Goal: Information Seeking & Learning: Learn about a topic

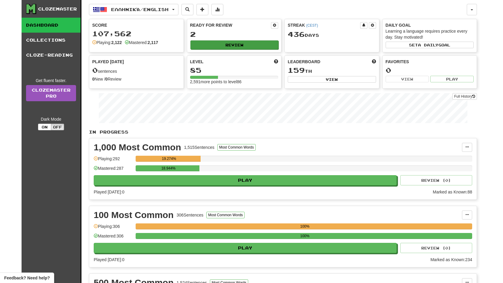
click at [234, 49] on button "Review" at bounding box center [234, 44] width 88 height 9
select select "**"
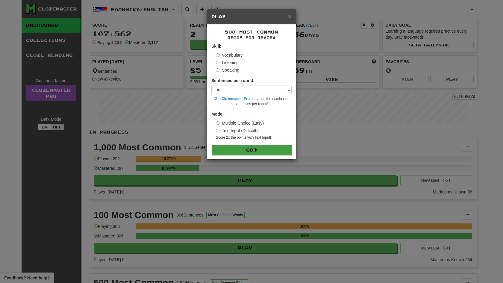
click at [246, 148] on button "Go" at bounding box center [252, 150] width 80 height 10
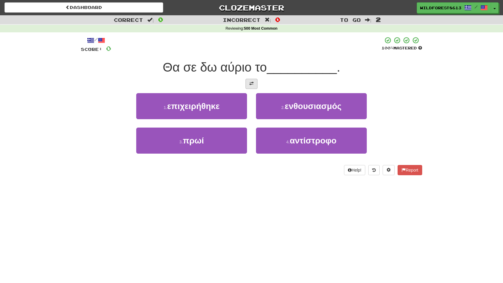
click at [251, 87] on button at bounding box center [252, 84] width 12 height 10
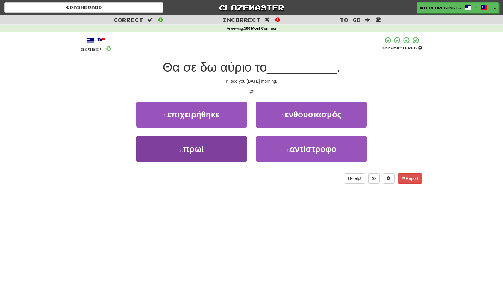
click at [221, 143] on button "3 . πρωί" at bounding box center [191, 149] width 111 height 26
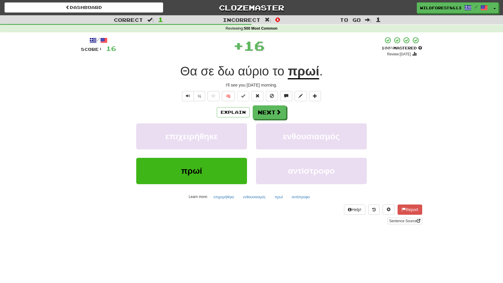
click at [253, 119] on div "Explain Next επιχειρήθηκε ενθουσιασμός πρωί αντίστροφο Learn more: επιχειρήθηκε…" at bounding box center [251, 153] width 341 height 96
click at [254, 117] on button "Next" at bounding box center [270, 113] width 34 height 14
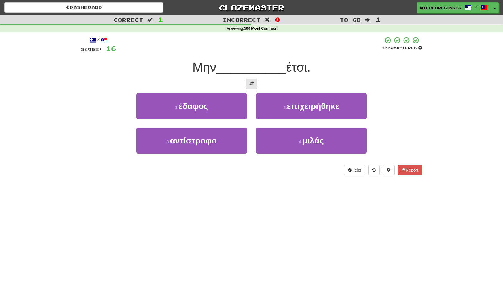
click at [252, 82] on span at bounding box center [251, 83] width 4 height 4
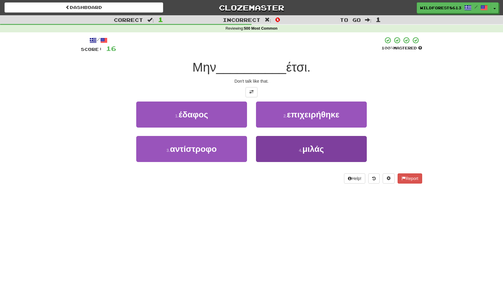
click at [279, 152] on button "4 . μιλάς" at bounding box center [311, 149] width 111 height 26
